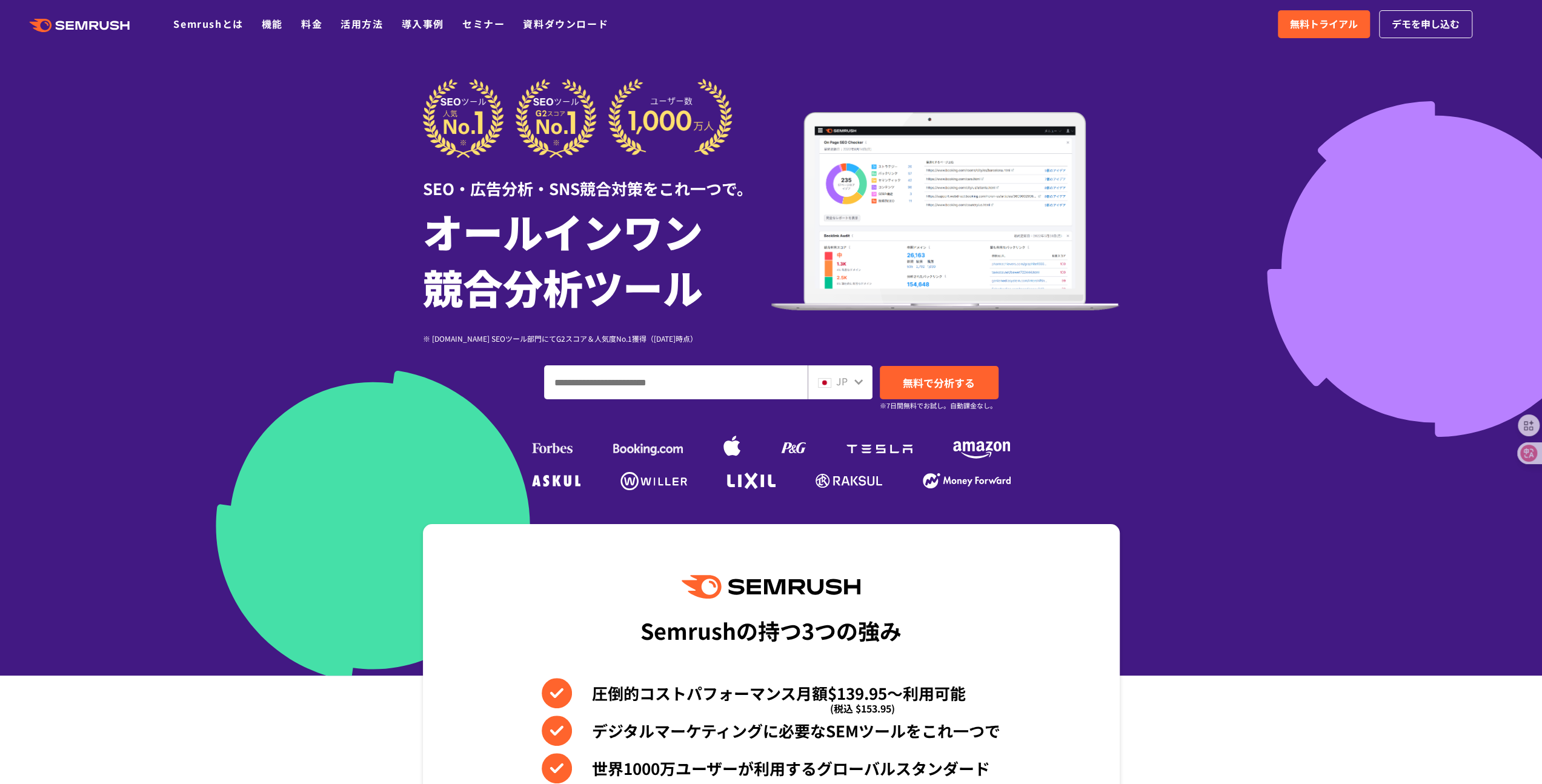
click at [852, 381] on div "JP" at bounding box center [837, 382] width 39 height 16
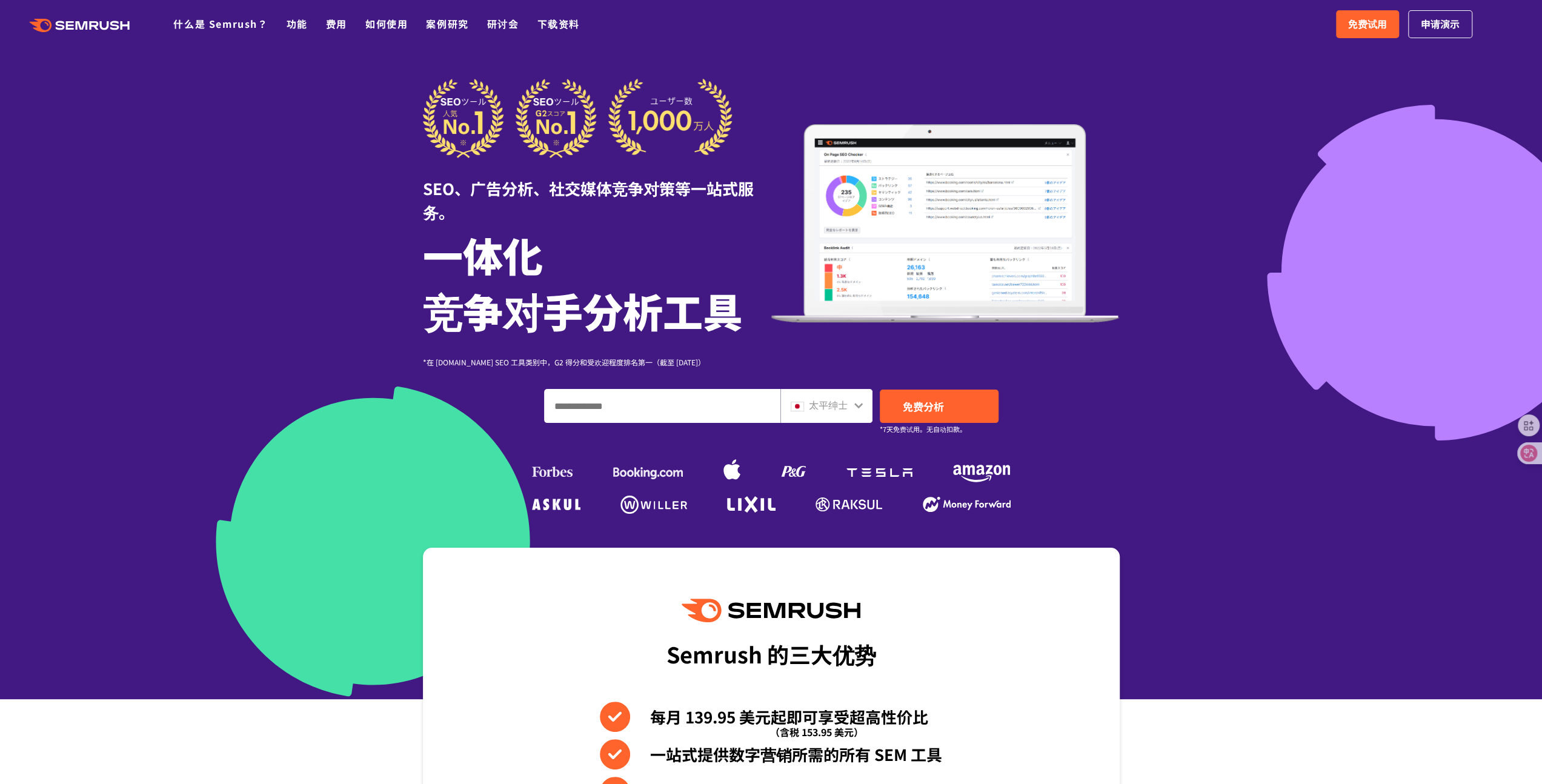
click at [842, 409] on font "太平绅士" at bounding box center [828, 404] width 39 height 15
click at [851, 406] on div "太平绅士" at bounding box center [823, 405] width 66 height 16
click at [856, 406] on icon at bounding box center [858, 406] width 8 height 6
click at [864, 402] on div "太平绅士" at bounding box center [826, 406] width 92 height 34
click at [859, 403] on icon at bounding box center [858, 405] width 10 height 10
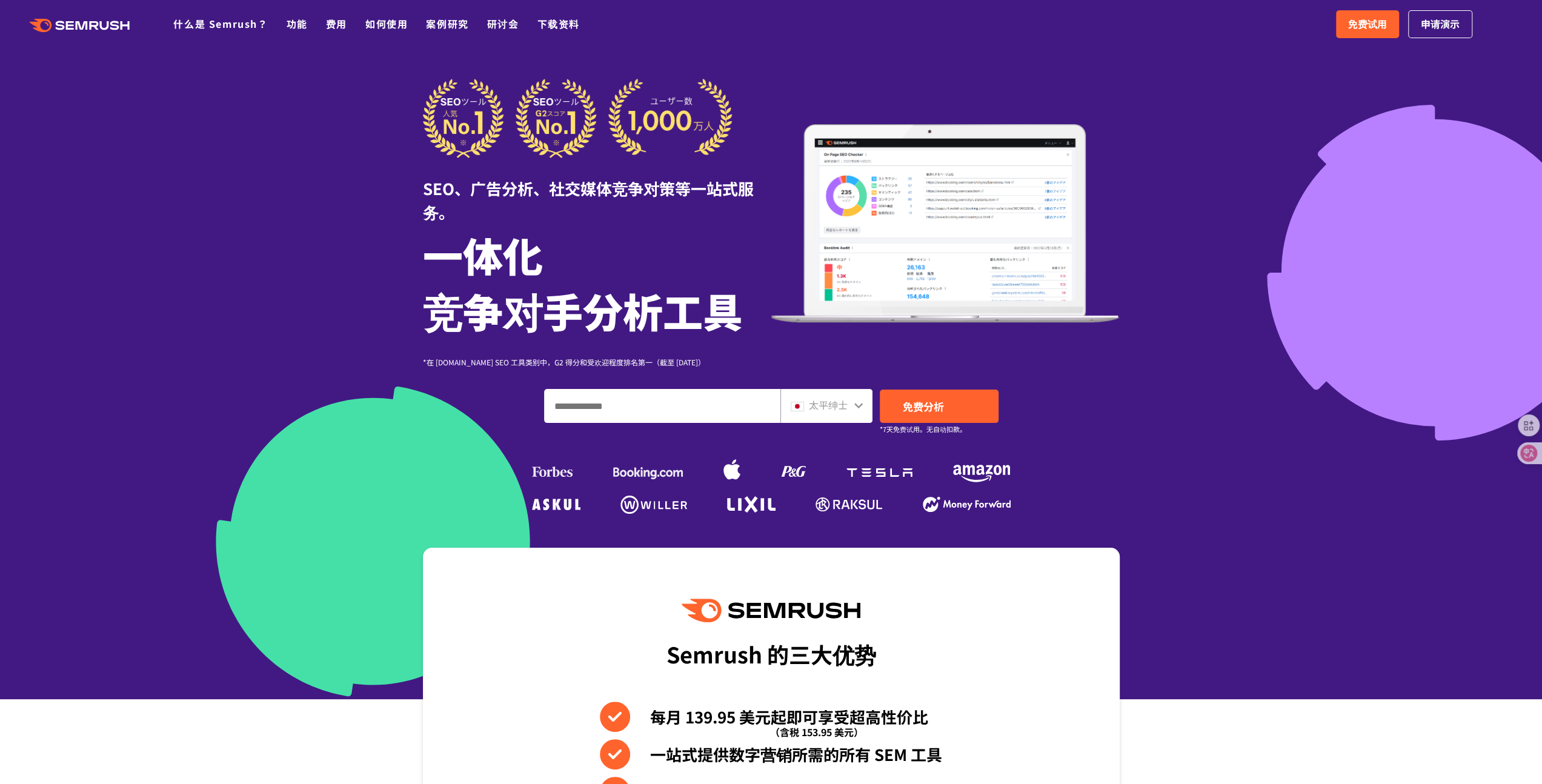
click at [858, 406] on icon at bounding box center [858, 406] width 8 height 6
click at [838, 406] on font "太平绅士" at bounding box center [828, 404] width 39 height 15
click at [854, 406] on icon at bounding box center [858, 405] width 10 height 10
click at [857, 406] on icon at bounding box center [858, 406] width 8 height 6
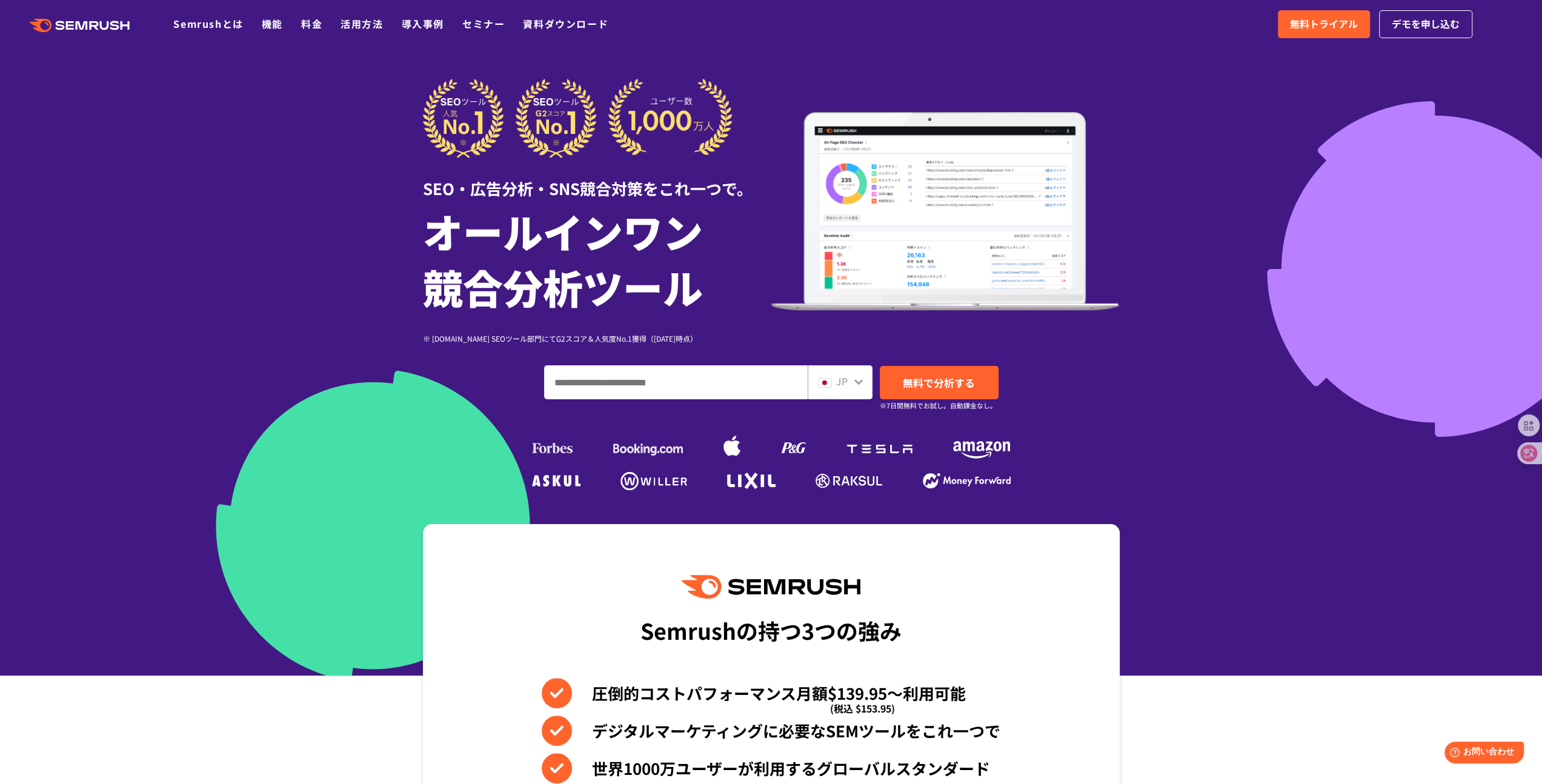
click at [869, 382] on div "JP" at bounding box center [840, 382] width 65 height 34
click at [855, 382] on icon at bounding box center [858, 382] width 10 height 10
drag, startPoint x: 861, startPoint y: 378, endPoint x: 814, endPoint y: 389, distance: 48.3
click at [859, 379] on icon at bounding box center [858, 382] width 10 height 10
click at [813, 389] on div "JP" at bounding box center [840, 382] width 65 height 34
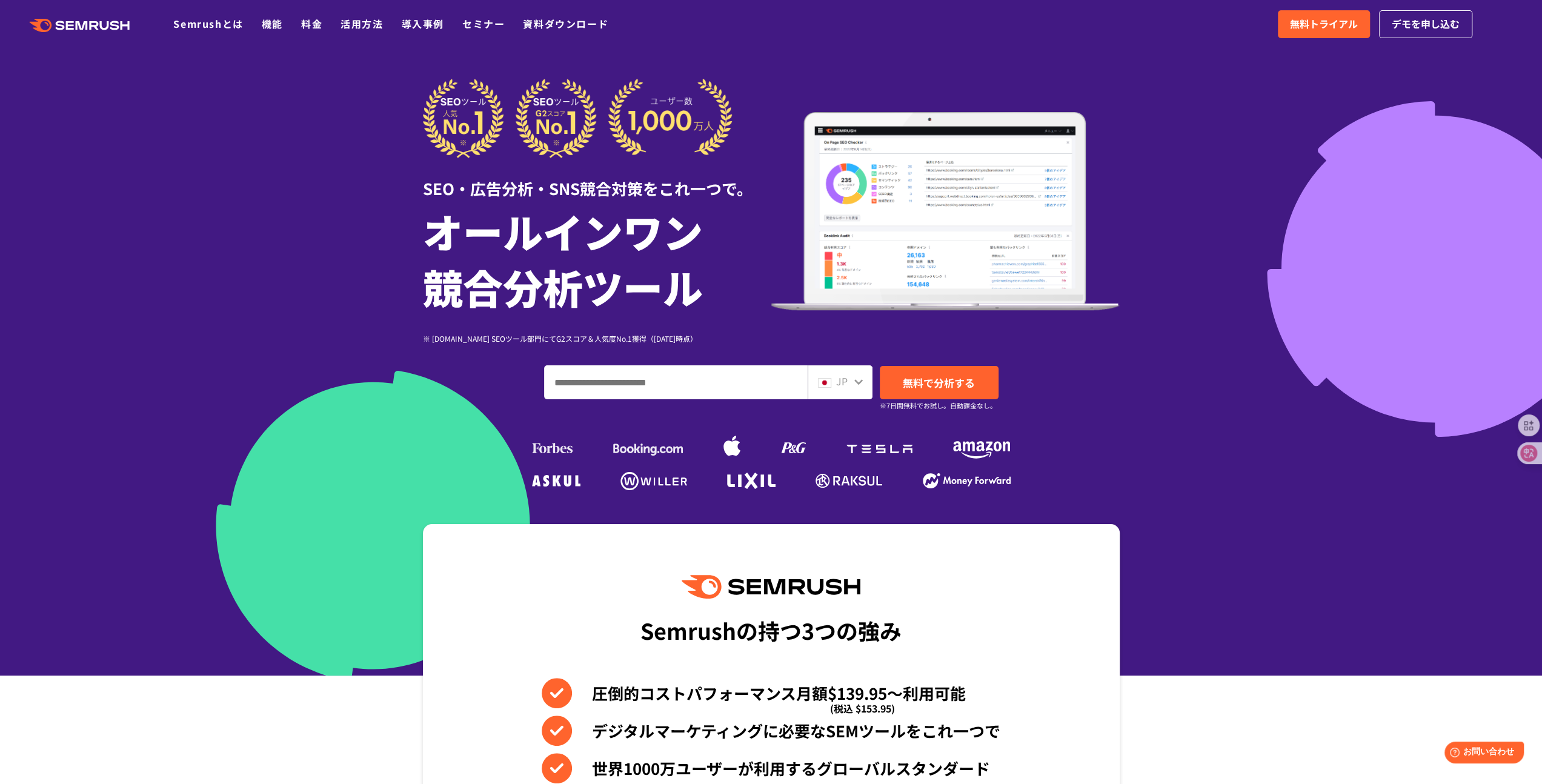
click at [819, 383] on img at bounding box center [824, 382] width 13 height 10
click at [821, 382] on img at bounding box center [824, 382] width 13 height 10
